Goal: Task Accomplishment & Management: Manage account settings

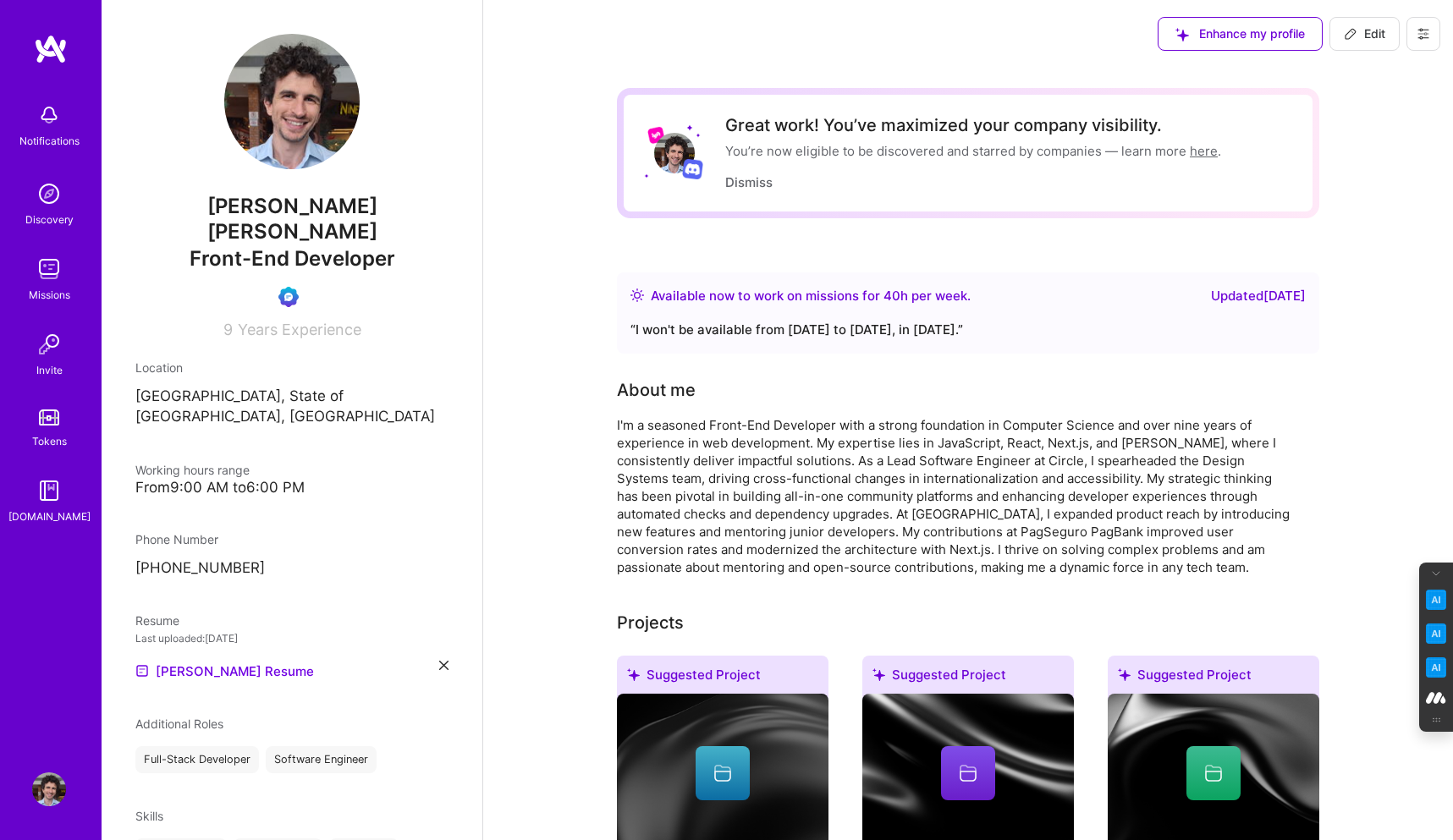
click at [49, 119] on img at bounding box center [49, 115] width 34 height 34
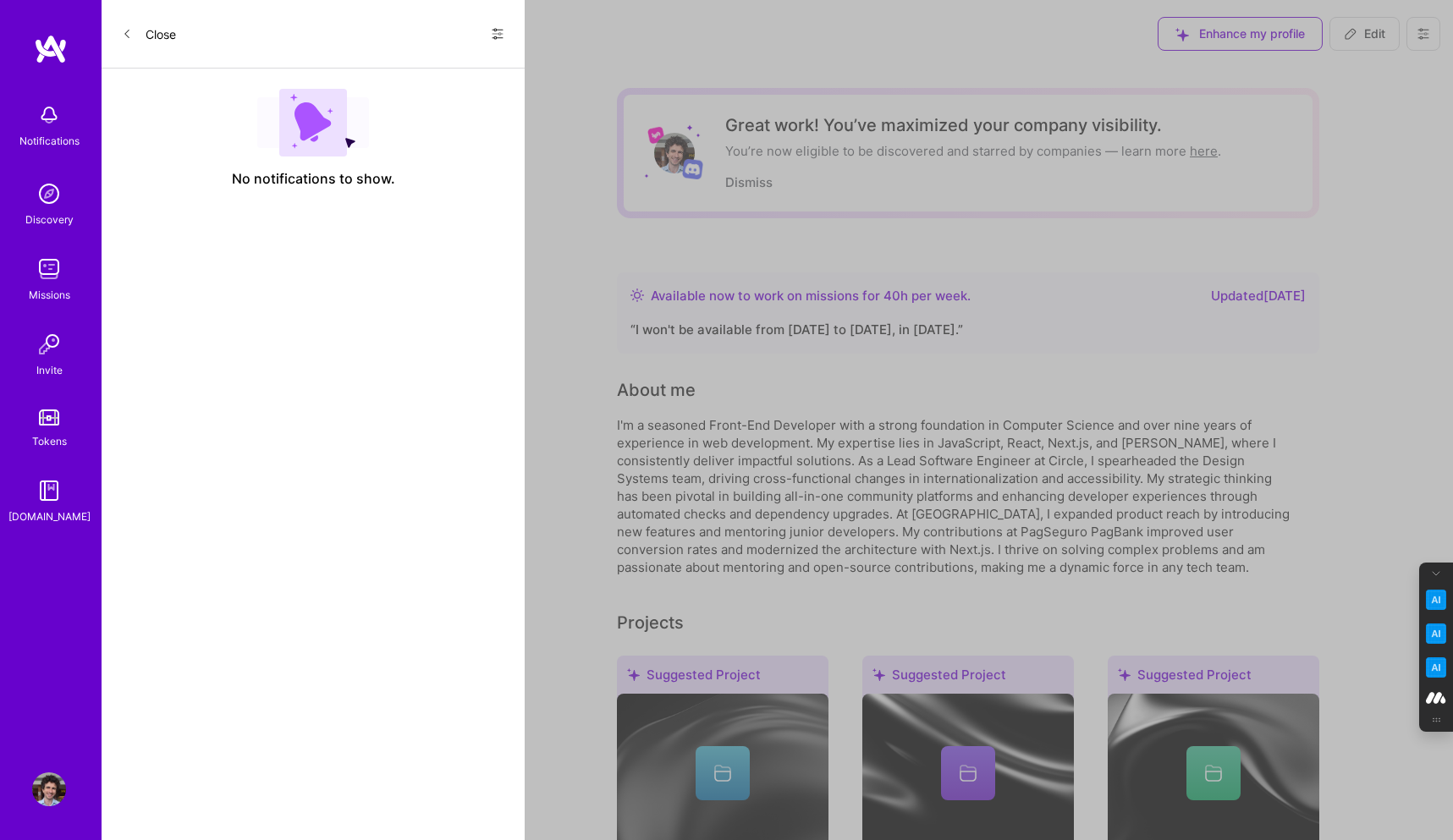
click at [495, 34] on icon at bounding box center [497, 34] width 10 height 3
click at [417, 69] on span "Show all notifications" at bounding box center [379, 69] width 118 height 17
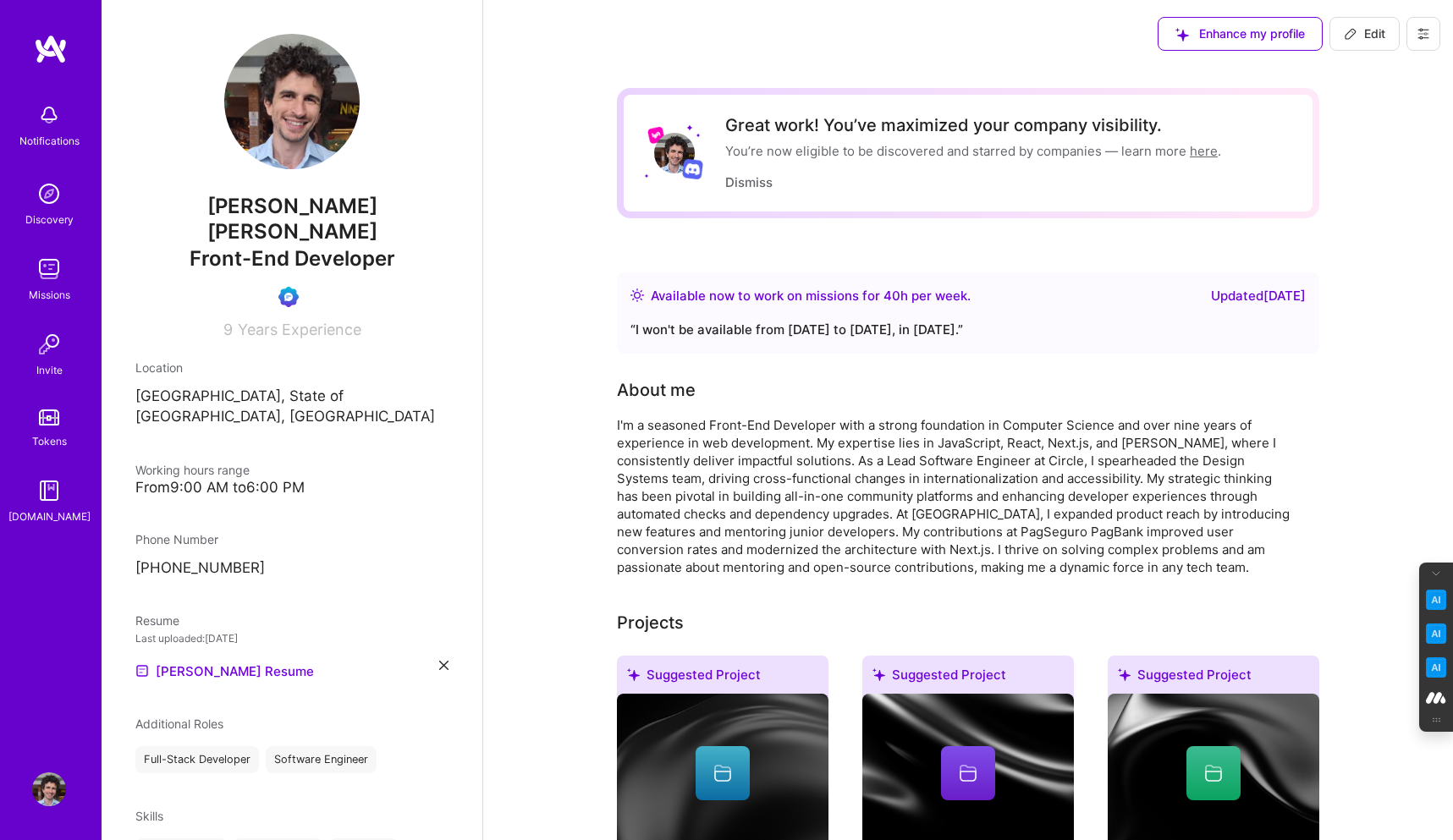
click at [1418, 28] on icon at bounding box center [1423, 33] width 13 height 13
click at [1366, 154] on button "Log Out" at bounding box center [1376, 159] width 127 height 43
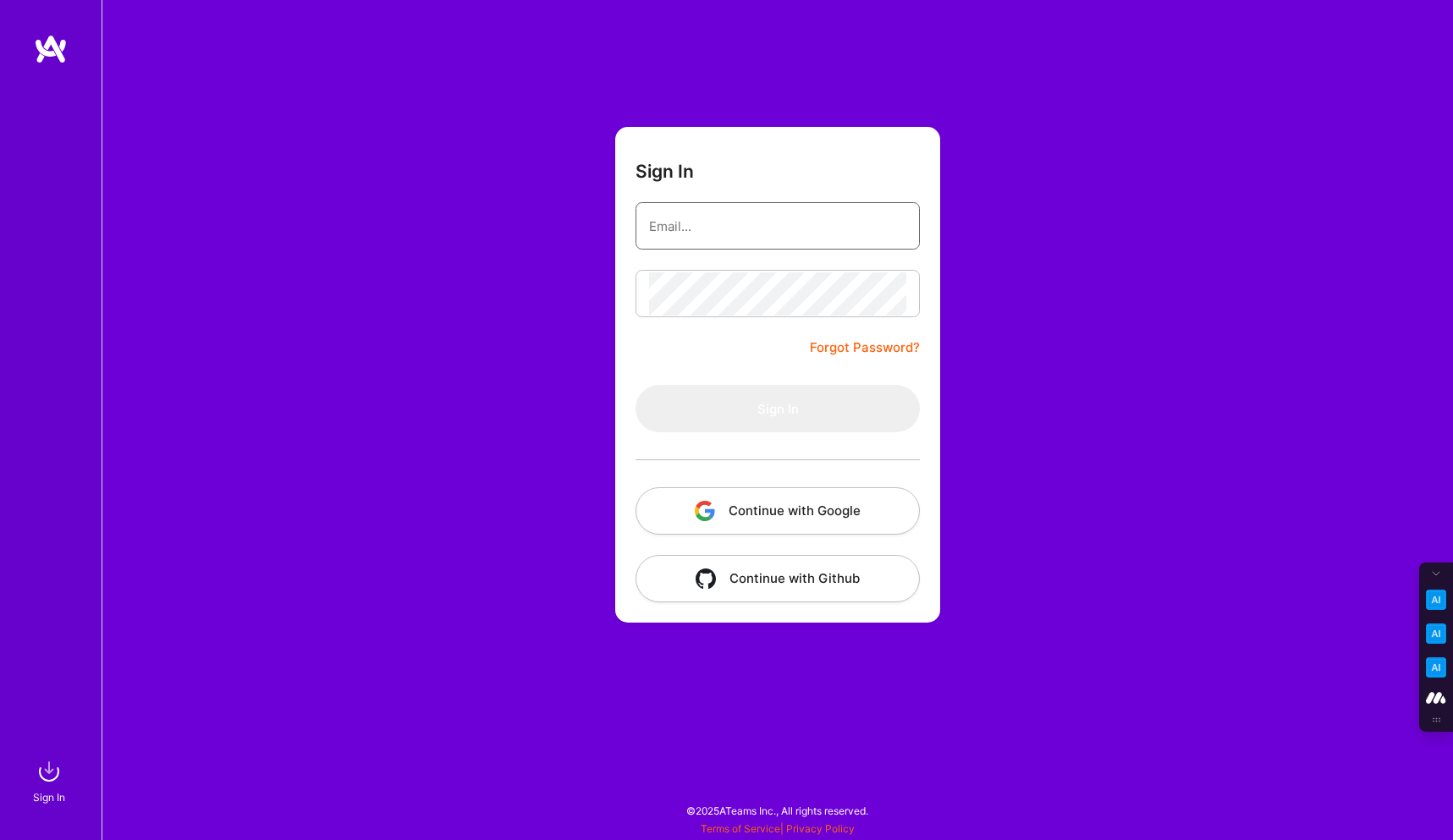
click at [726, 224] on input "email" at bounding box center [778, 226] width 257 height 43
type input "[PERSON_NAME][EMAIL_ADDRESS][DOMAIN_NAME]"
click at [806, 514] on button "Continue with Google" at bounding box center [777, 510] width 285 height 47
